Goal: Navigation & Orientation: Find specific page/section

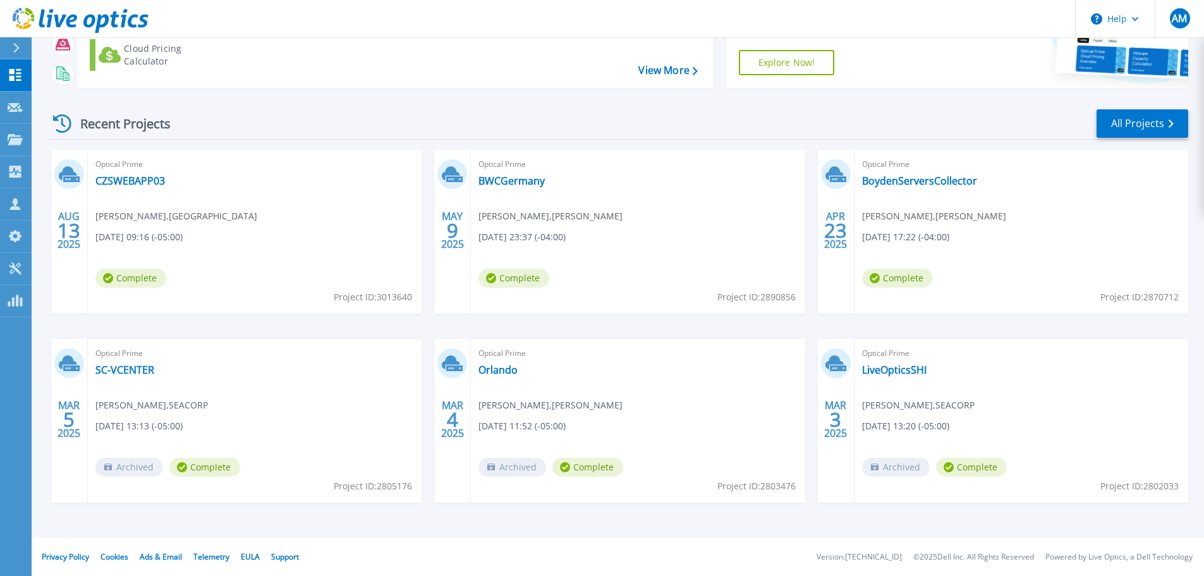
scroll to position [40, 0]
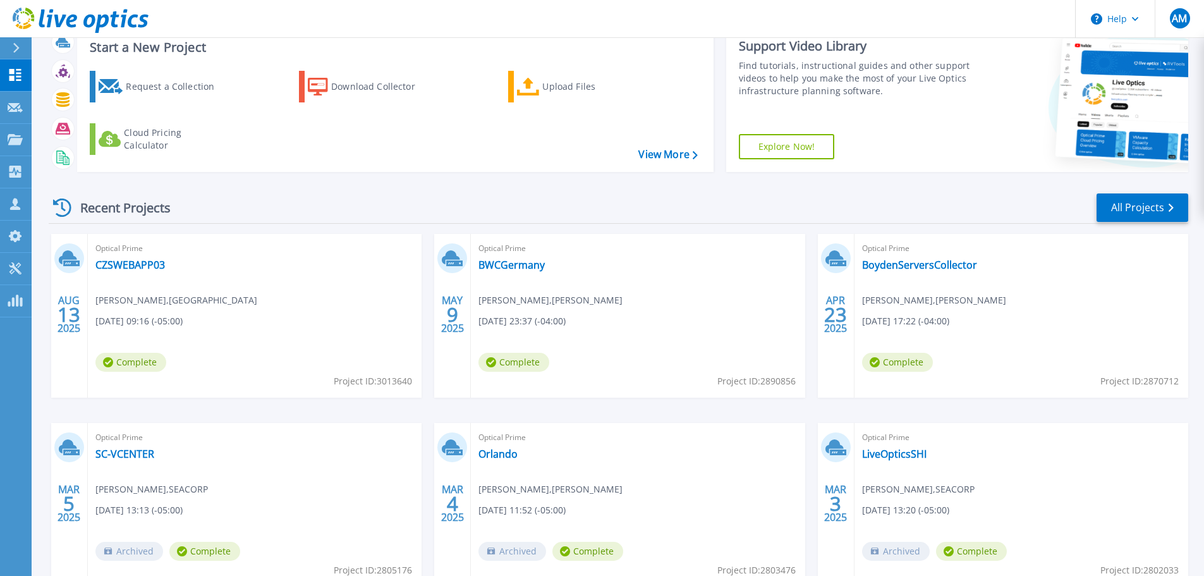
click at [9, 52] on button at bounding box center [16, 48] width 32 height 22
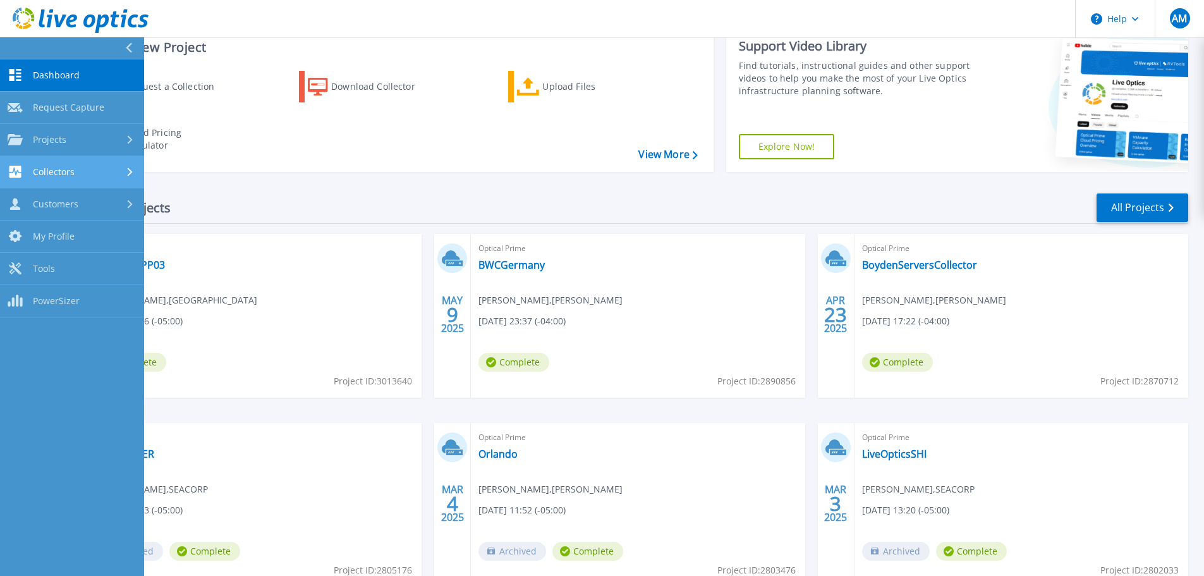
click at [77, 172] on div "Collectors" at bounding box center [72, 172] width 129 height 12
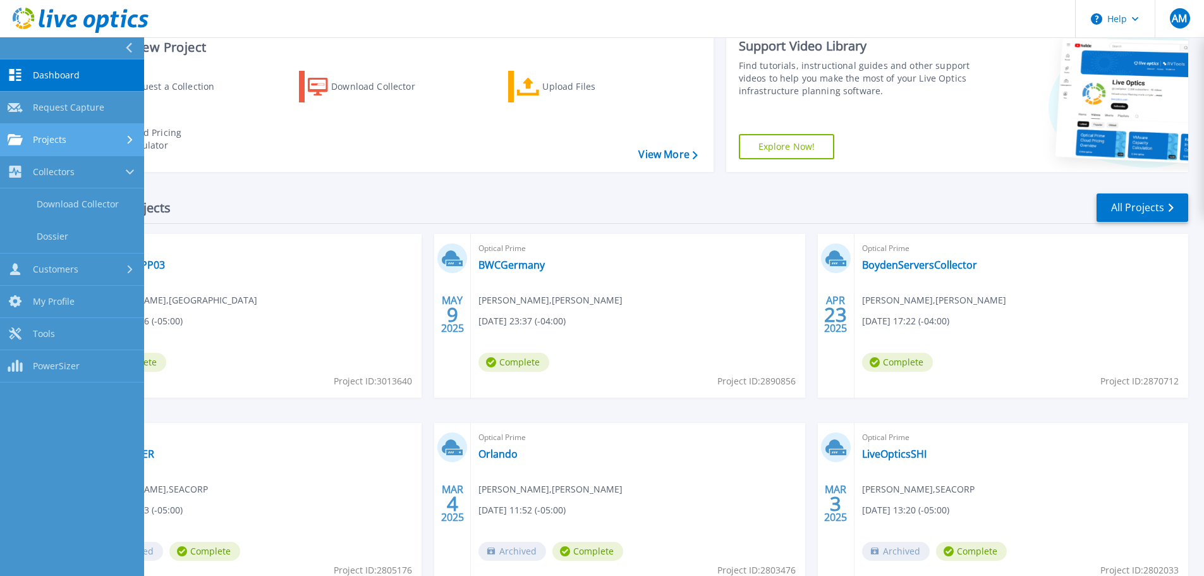
click at [84, 150] on link "Projects Projects" at bounding box center [72, 140] width 144 height 32
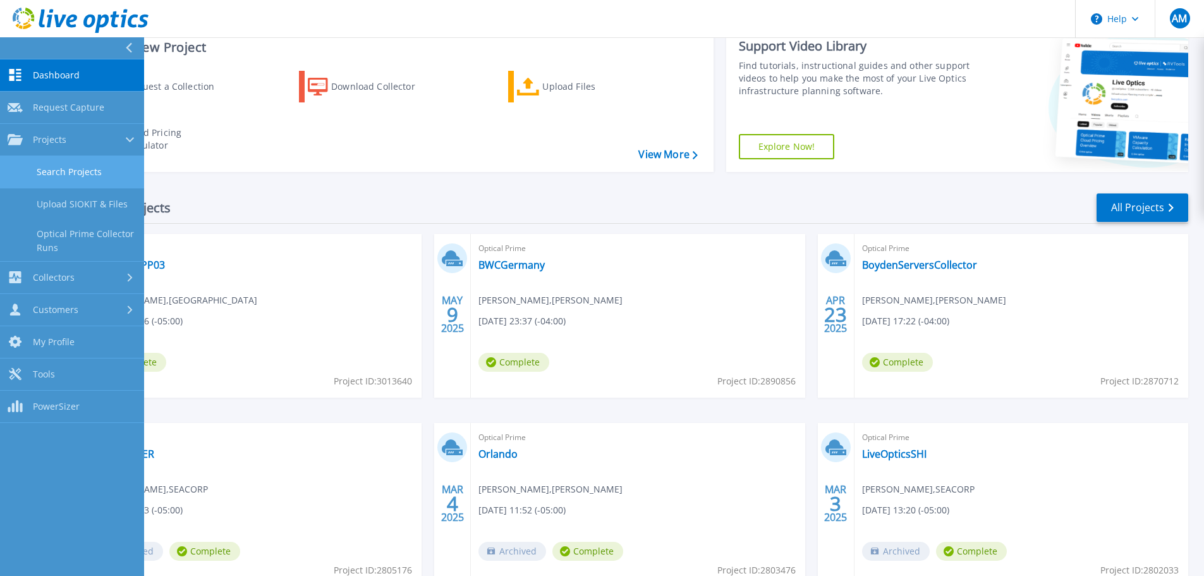
click at [81, 169] on link "Search Projects" at bounding box center [72, 172] width 144 height 32
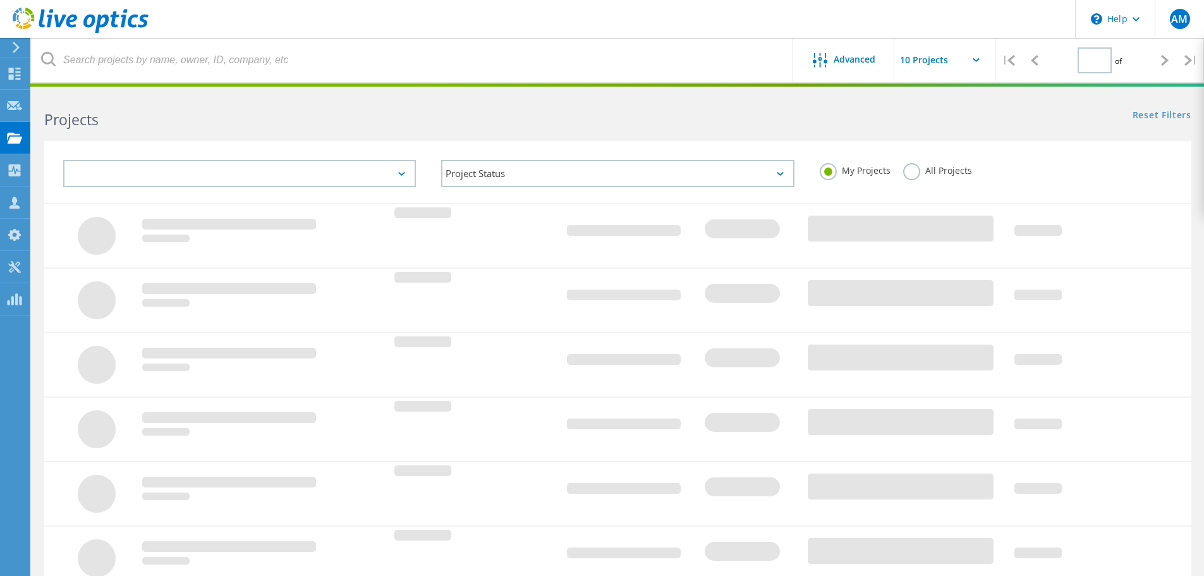
type input "1"
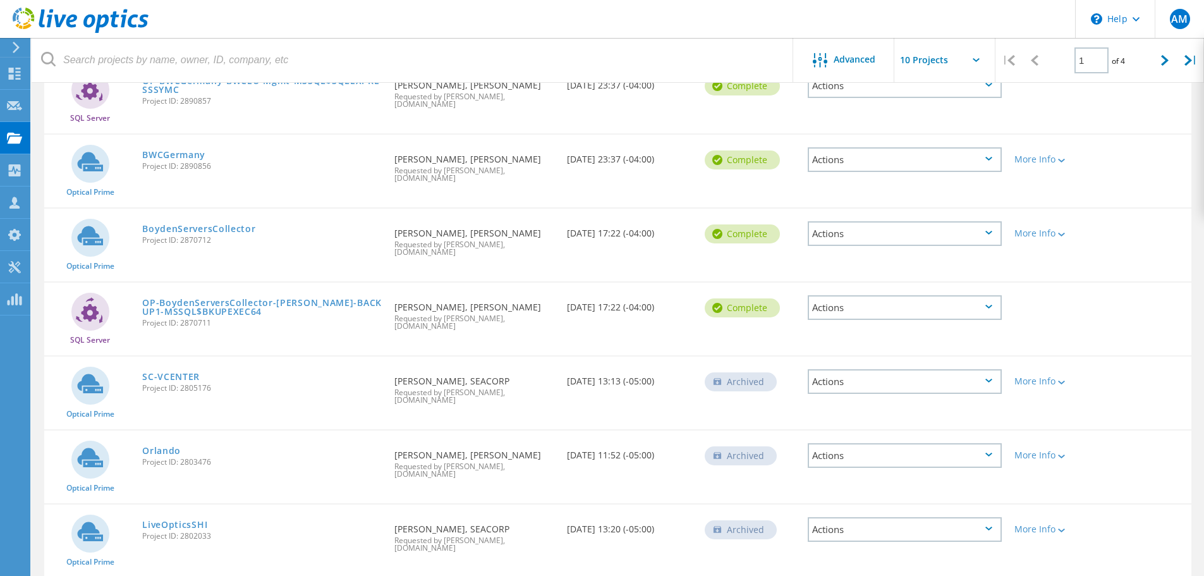
scroll to position [260, 0]
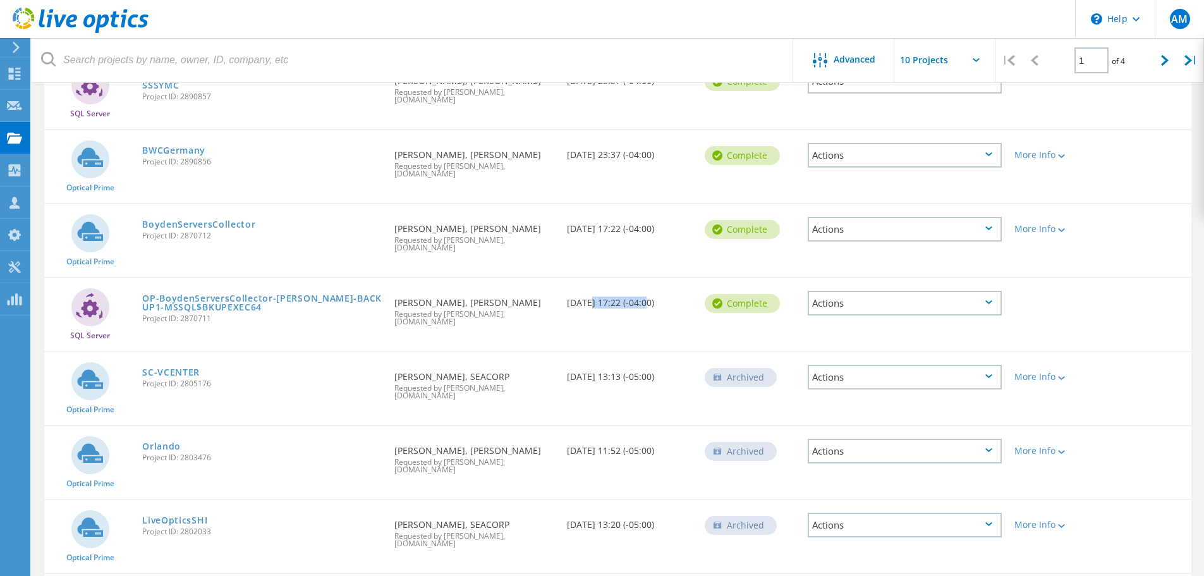
drag, startPoint x: 583, startPoint y: 270, endPoint x: 643, endPoint y: 277, distance: 61.1
click at [643, 278] on div "Date Created 04/23/2025, 17:22 (-04:00)" at bounding box center [630, 299] width 138 height 42
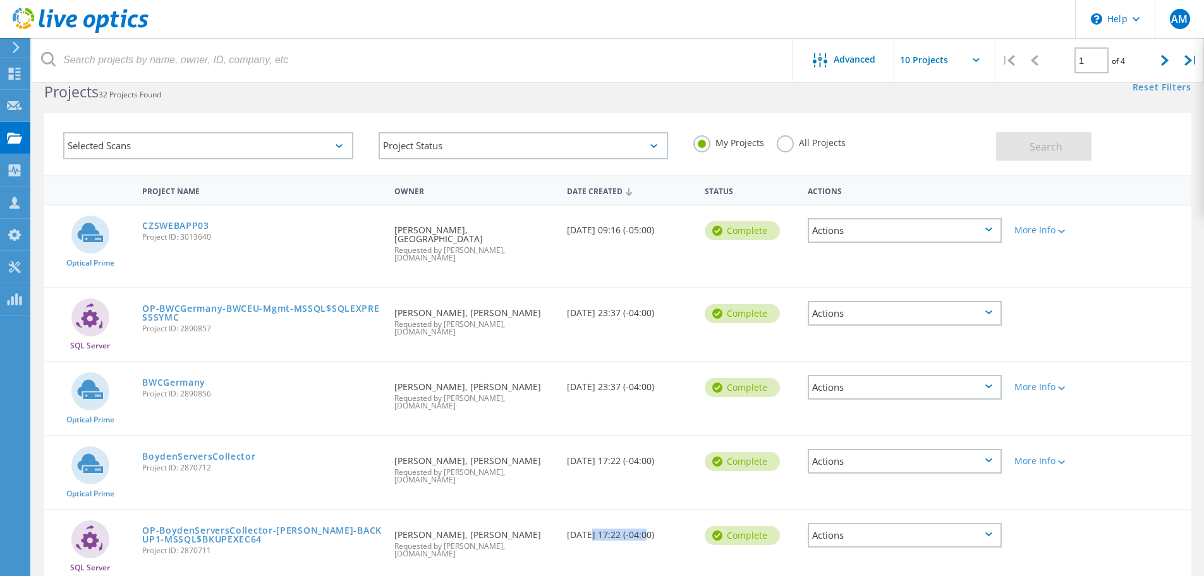
scroll to position [0, 0]
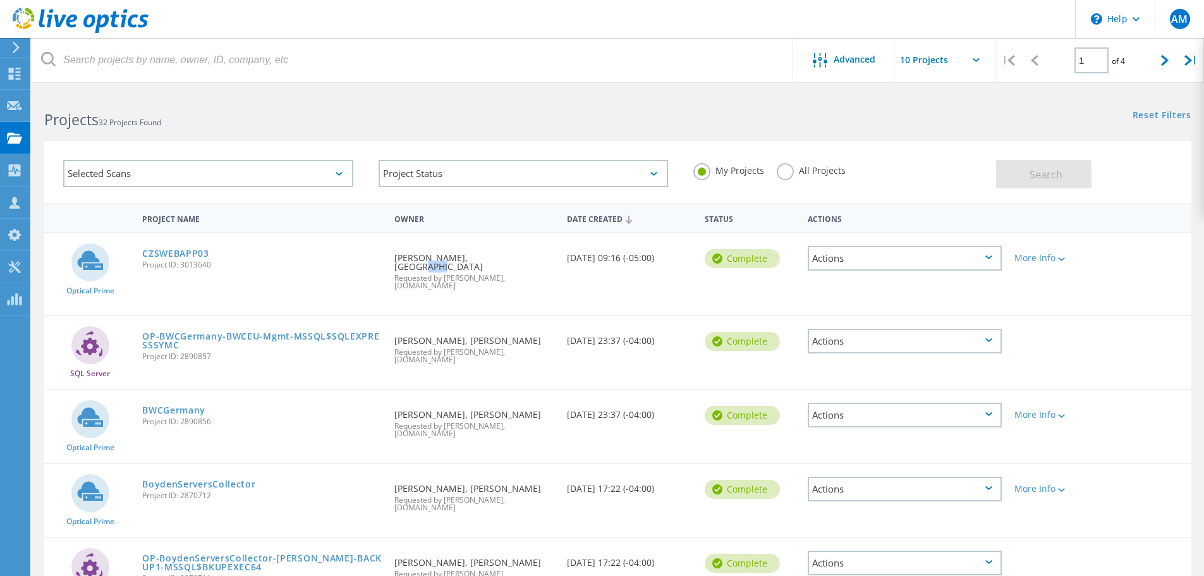
click at [478, 256] on div "Requested By Neel Rajgor, Brookfield Chicago Zoo Requested by Autumn Maggs, shi…" at bounding box center [474, 267] width 172 height 69
click at [446, 331] on div "Requested By Orlando Ramos, Boyden Requested by Autumn Maggs, shi.com" at bounding box center [474, 346] width 172 height 60
click at [452, 464] on div "Requested By Orlando Ramos, Boyden Requested by Autumn Maggs, shi.com" at bounding box center [474, 494] width 172 height 60
click at [132, 538] on div "SQL Server" at bounding box center [90, 569] width 92 height 63
